Goal: Contribute content: Contribute content

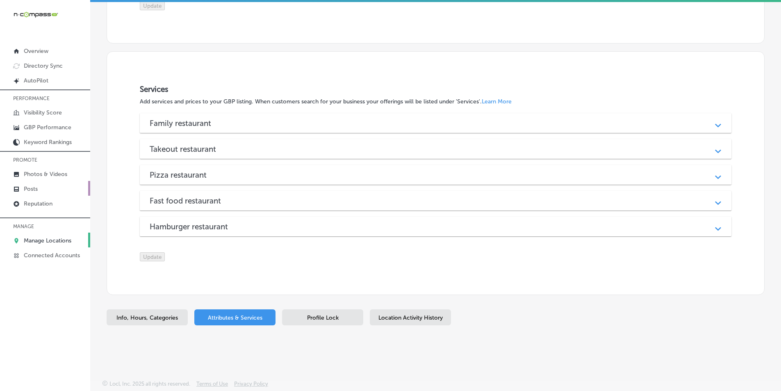
click at [29, 191] on p "Posts" at bounding box center [31, 188] width 14 height 7
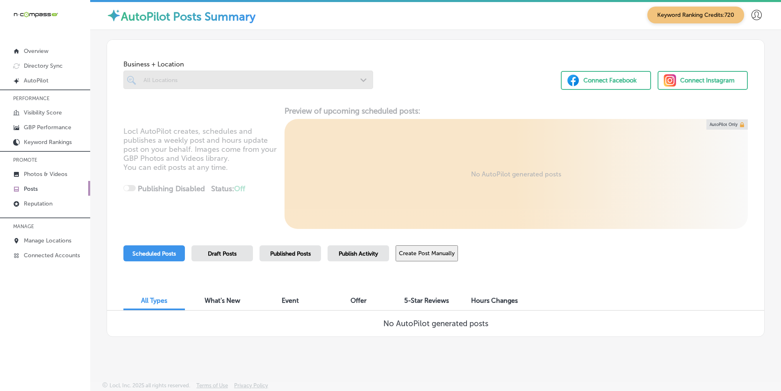
click at [202, 80] on div at bounding box center [248, 79] width 250 height 18
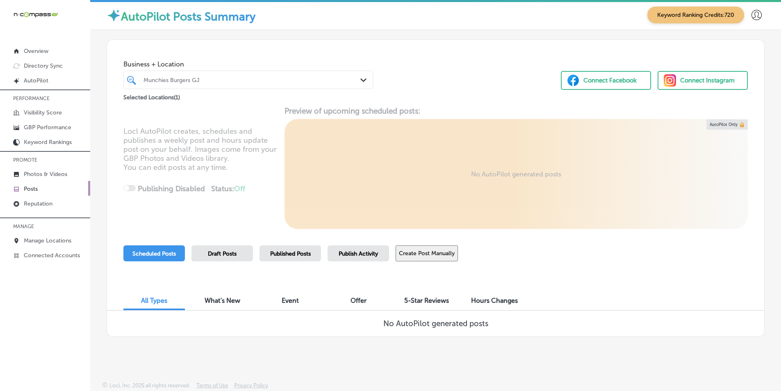
scroll to position [2, 0]
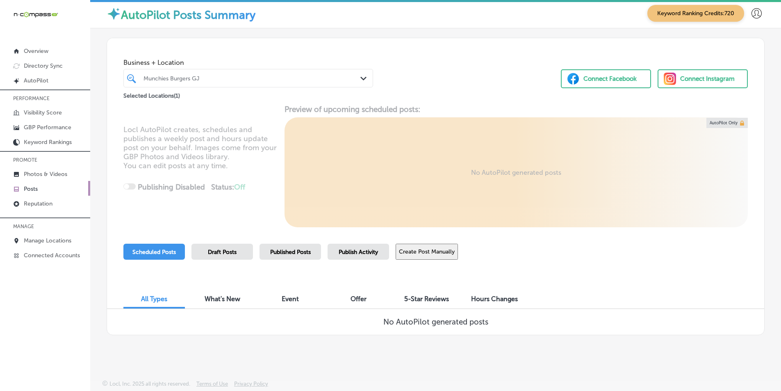
click at [413, 251] on button "Create Post Manually" at bounding box center [427, 251] width 62 height 16
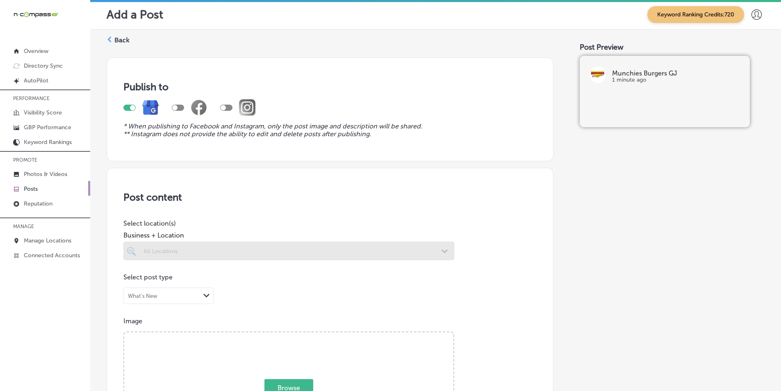
scroll to position [41, 0]
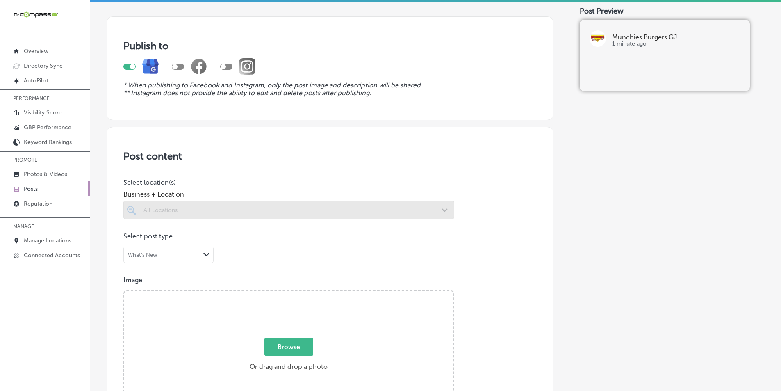
click at [261, 209] on div at bounding box center [288, 209] width 331 height 18
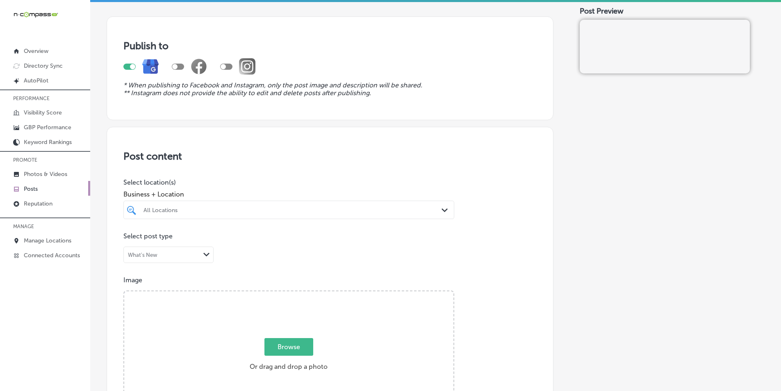
click at [261, 209] on div "All Locations" at bounding box center [292, 209] width 299 height 7
click at [132, 240] on input "checkbox" at bounding box center [133, 241] width 10 height 10
type input "munc"
click at [477, 278] on p "Image" at bounding box center [329, 280] width 413 height 8
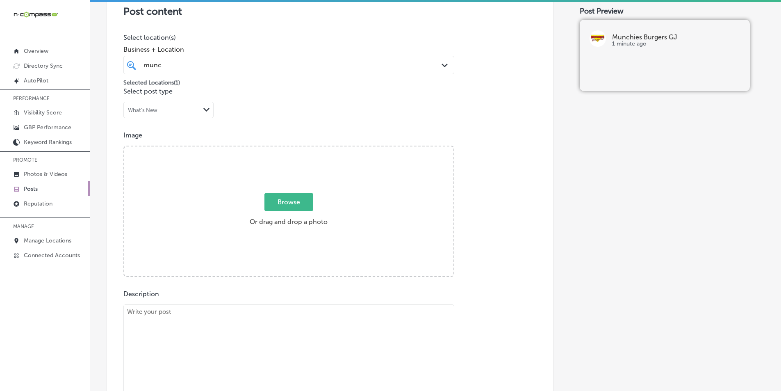
scroll to position [205, 0]
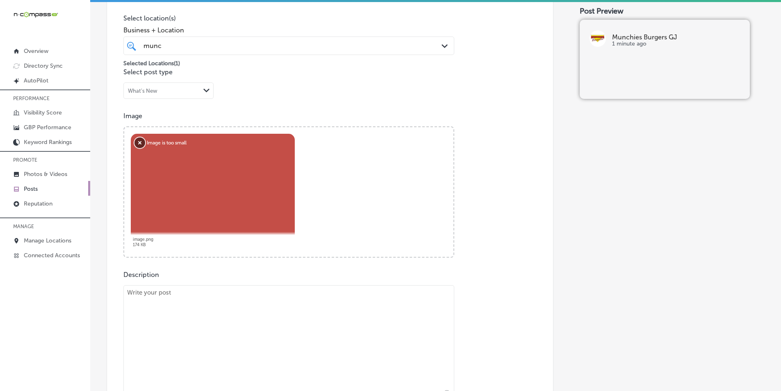
click at [140, 140] on button "Remove" at bounding box center [139, 142] width 11 height 11
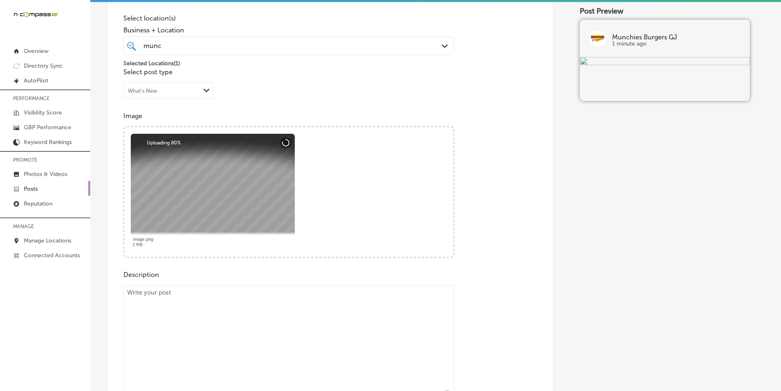
click at [260, 324] on textarea at bounding box center [288, 342] width 331 height 115
paste textarea "Craving a delicious burger around [GEOGRAPHIC_DATA], Fruita, or Redlands? Munch…"
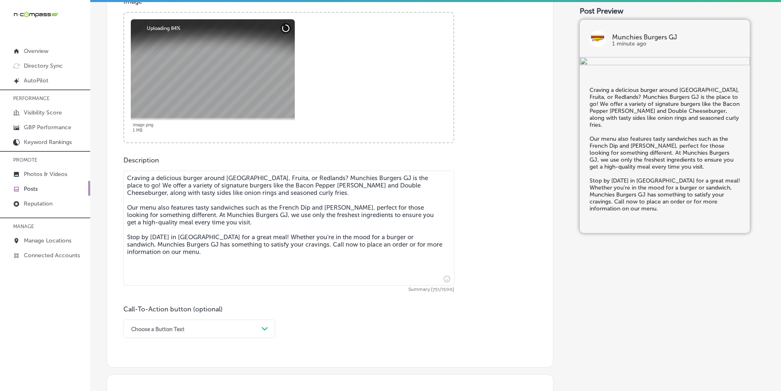
scroll to position [328, 0]
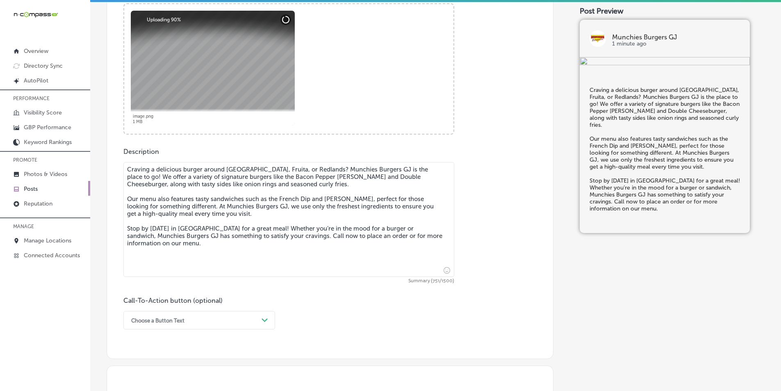
type textarea "Craving a delicious burger around [GEOGRAPHIC_DATA], Fruita, or Redlands? Munch…"
click at [258, 321] on div "option Order online focused, 3 of 7. 7 results available. Use Up and Down to ch…" at bounding box center [199, 320] width 152 height 18
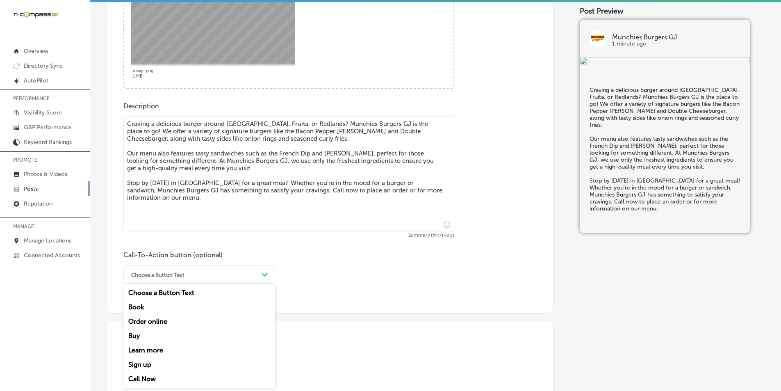
click at [152, 377] on div "Call Now" at bounding box center [199, 378] width 152 height 14
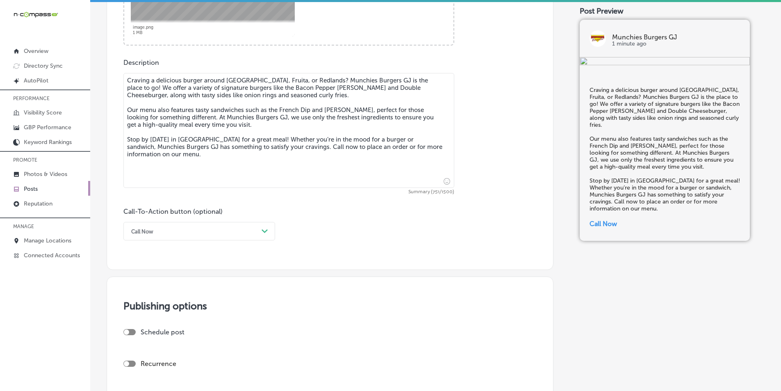
scroll to position [455, 0]
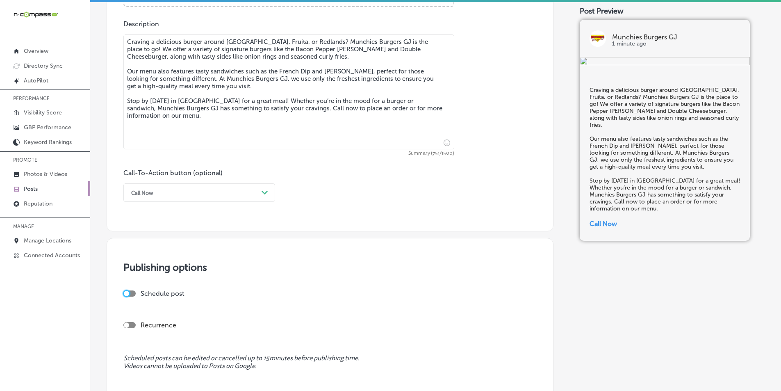
click at [125, 292] on div at bounding box center [126, 293] width 5 height 5
checkbox input "true"
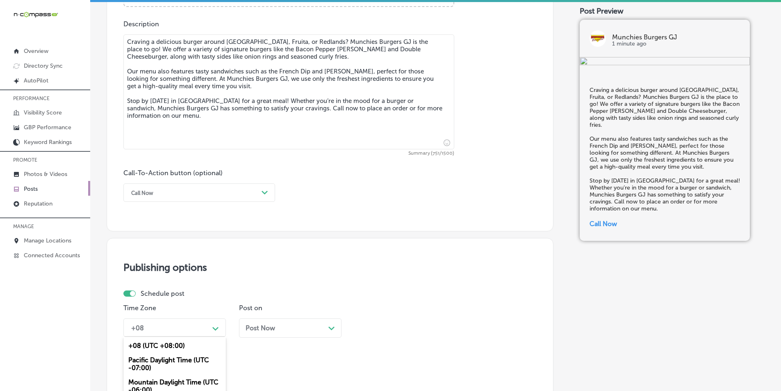
scroll to position [527, 0]
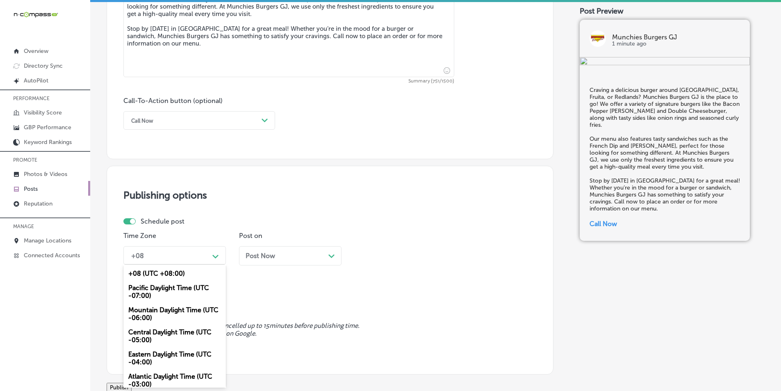
click at [215, 264] on div "option Central Daylight Time (UTC -05:00) focused, 4 of 6. 6 results available.…" at bounding box center [174, 255] width 102 height 18
click at [181, 309] on div "Mountain Daylight Time (UTC -06:00)" at bounding box center [174, 313] width 102 height 22
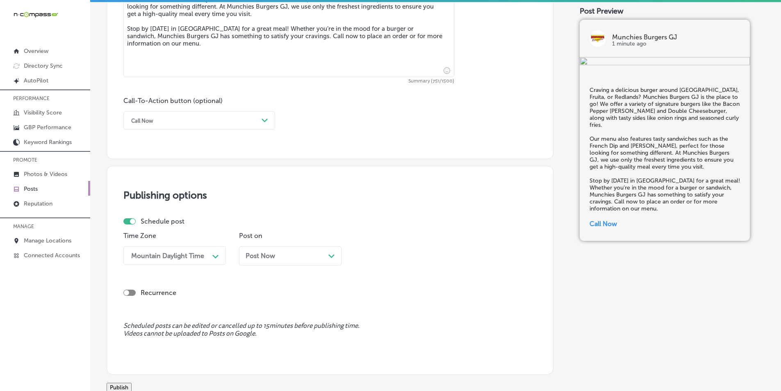
click at [328, 254] on div "Path Created with Sketch." at bounding box center [331, 255] width 7 height 7
click at [415, 292] on div "Recurrence" at bounding box center [329, 293] width 413 height 8
click at [327, 256] on div "Post Now Path Created with Sketch." at bounding box center [290, 256] width 89 height 8
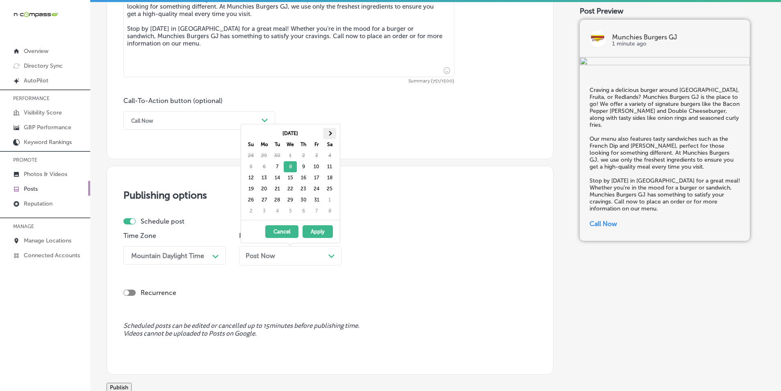
click at [331, 132] on span at bounding box center [329, 133] width 5 height 5
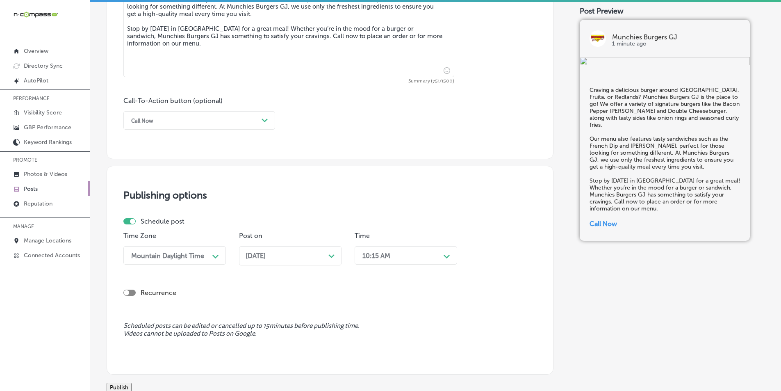
click at [440, 257] on div "10:15 AM" at bounding box center [399, 255] width 82 height 14
click at [447, 258] on polygon at bounding box center [446, 257] width 6 height 4
click at [372, 346] on div "7:00 AM" at bounding box center [406, 347] width 102 height 14
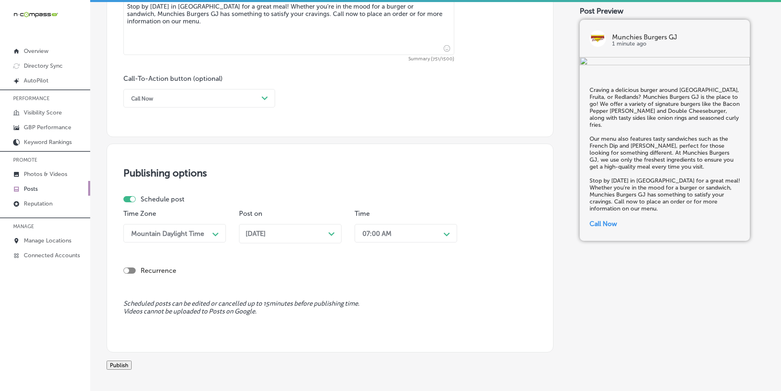
scroll to position [568, 0]
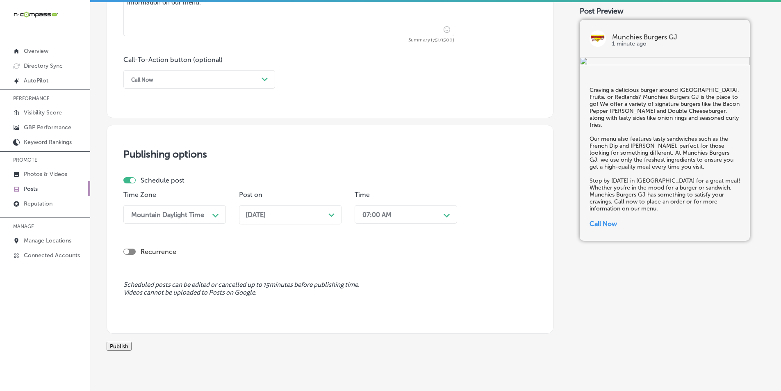
click at [132, 349] on button "Publish" at bounding box center [119, 345] width 25 height 9
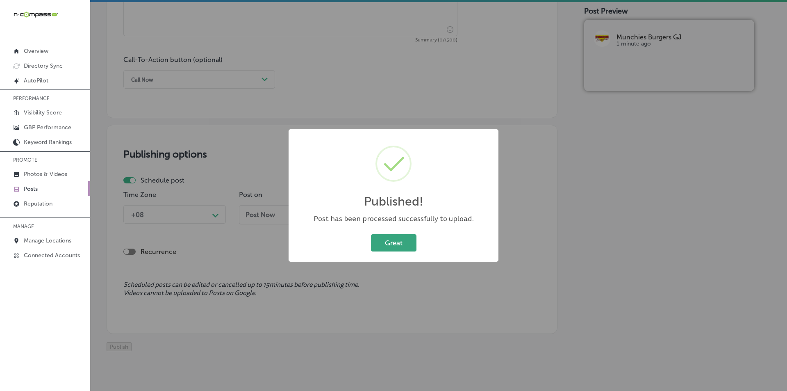
click at [387, 248] on button "Great" at bounding box center [393, 242] width 45 height 17
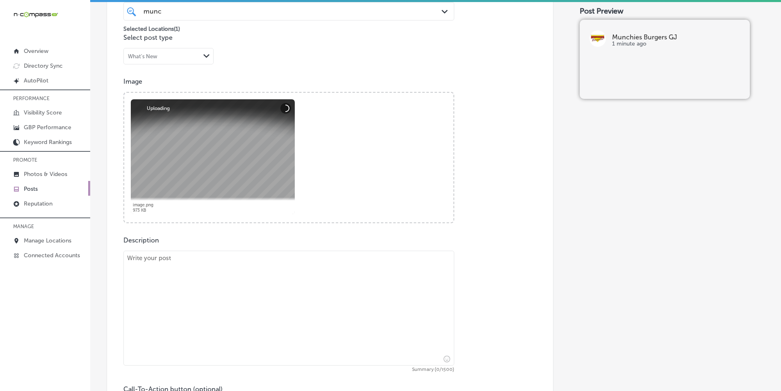
scroll to position [241, 0]
click at [255, 306] on textarea at bounding box center [288, 306] width 331 height 115
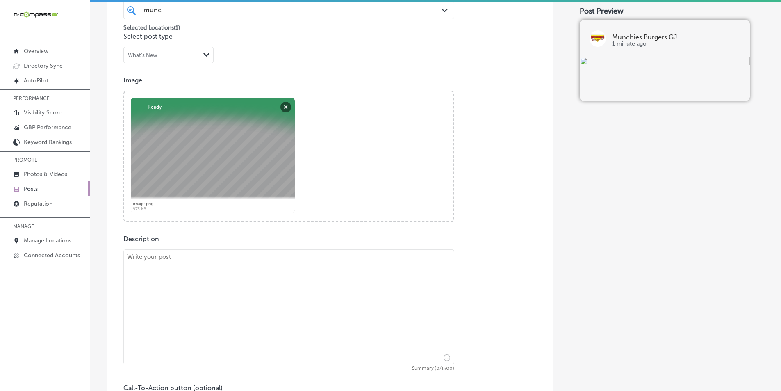
paste textarea "If you’re around [GEOGRAPHIC_DATA], Fruita, or [PERSON_NAME] and craving a deli…"
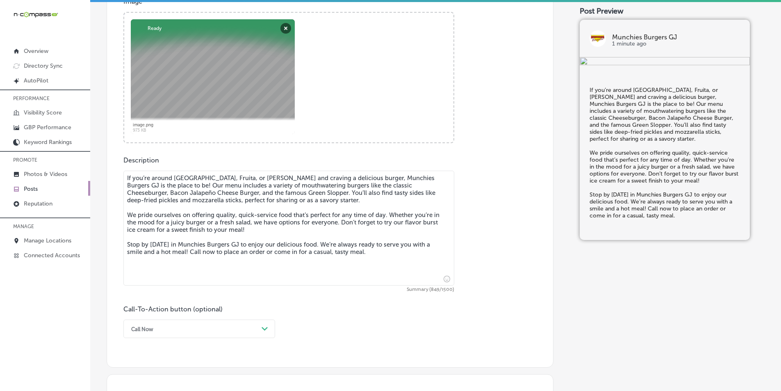
scroll to position [364, 0]
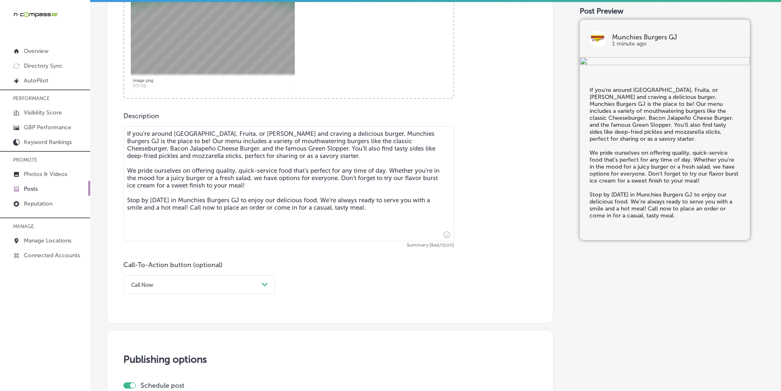
type textarea "If you’re around [GEOGRAPHIC_DATA], Fruita, or [PERSON_NAME] and craving a deli…"
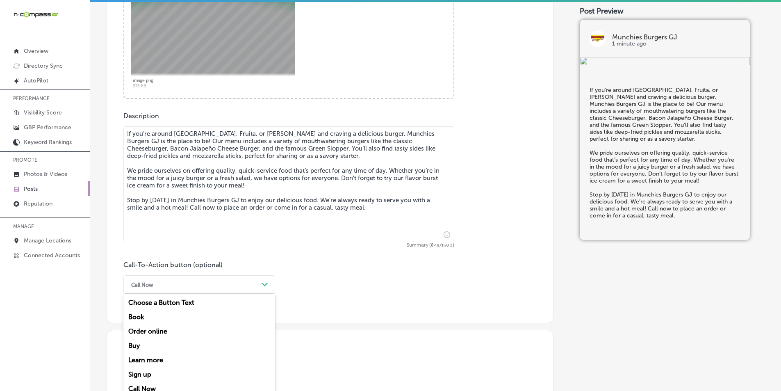
scroll to position [373, 0]
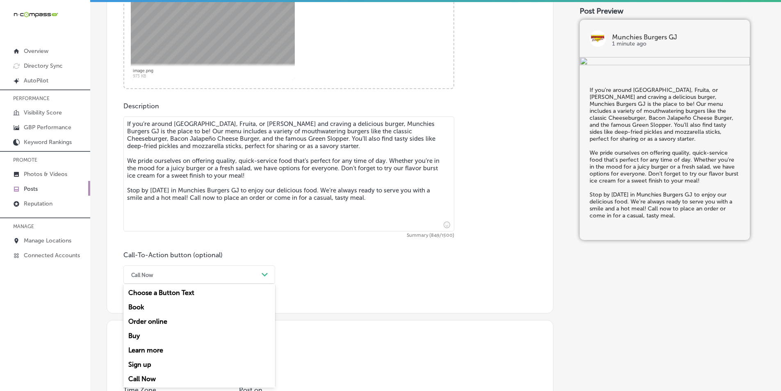
click at [262, 284] on div "option Call Now, selected. option Call Now focused, 7 of 7. 7 results available…" at bounding box center [199, 274] width 152 height 18
click at [158, 378] on div "Call Now" at bounding box center [199, 378] width 152 height 14
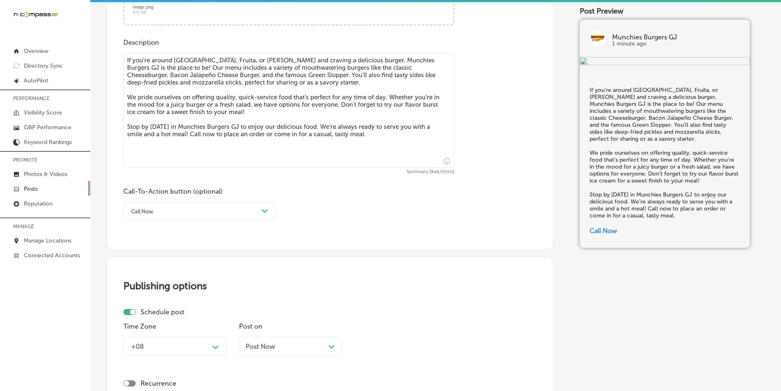
scroll to position [455, 0]
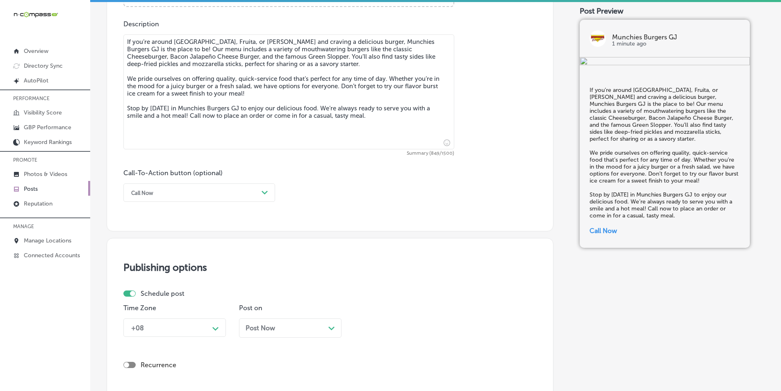
click at [216, 327] on div "+08 Path Created with Sketch." at bounding box center [174, 327] width 102 height 18
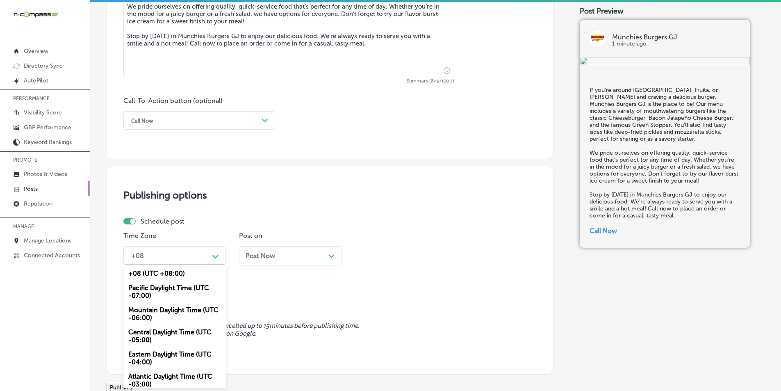
click at [173, 312] on div "Mountain Daylight Time (UTC -06:00)" at bounding box center [174, 313] width 102 height 22
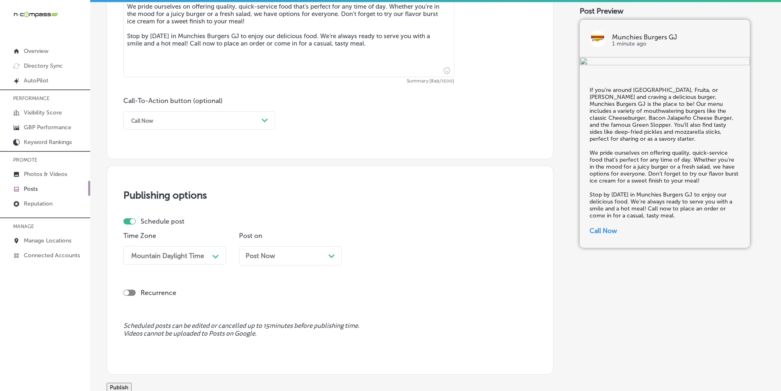
click at [332, 252] on div "Path Created with Sketch." at bounding box center [331, 255] width 7 height 7
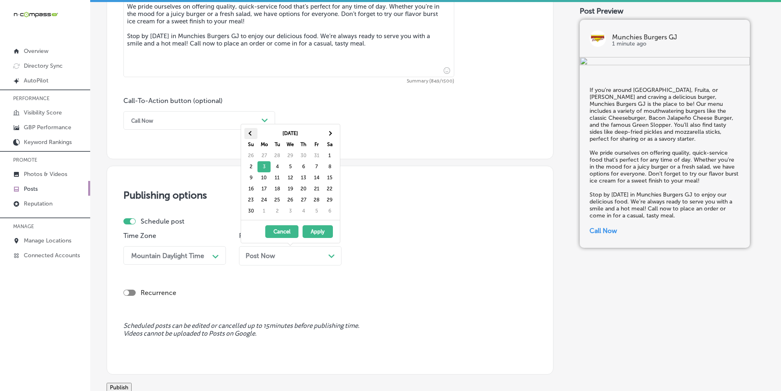
click at [250, 133] on span at bounding box center [250, 133] width 5 height 5
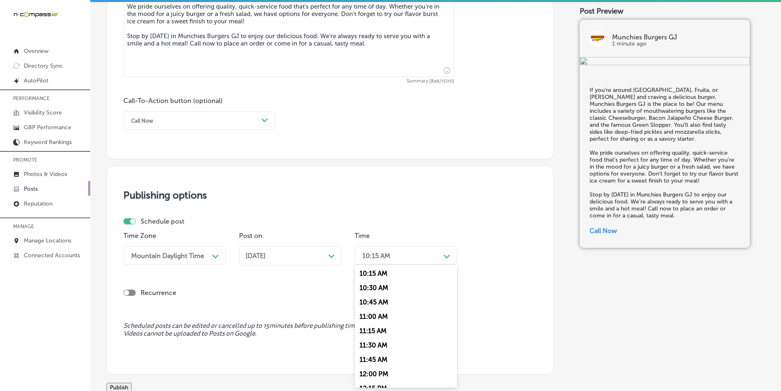
click at [443, 254] on div "Path Created with Sketch." at bounding box center [446, 255] width 13 height 13
click at [446, 256] on icon "Path Created with Sketch." at bounding box center [446, 257] width 6 height 4
click at [447, 255] on icon "Path Created with Sketch." at bounding box center [446, 257] width 6 height 4
